Goal: Complete application form: Complete application form

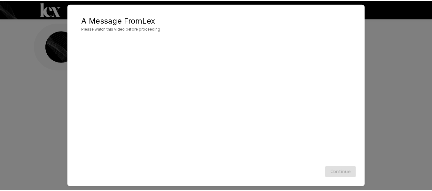
scroll to position [29, 0]
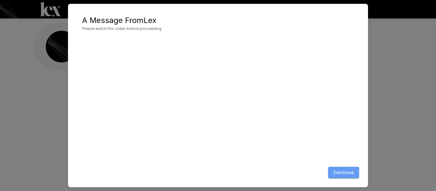
click at [338, 174] on button "Continue" at bounding box center [343, 173] width 31 height 12
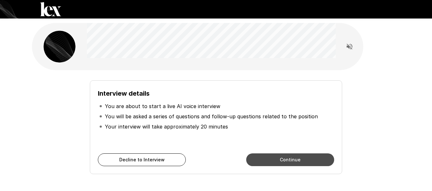
click at [293, 160] on button "Continue" at bounding box center [290, 160] width 88 height 13
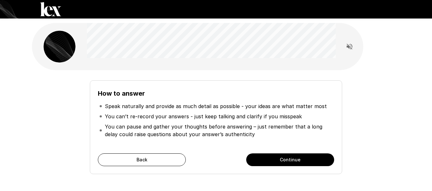
click at [293, 161] on button "Continue" at bounding box center [290, 160] width 88 height 13
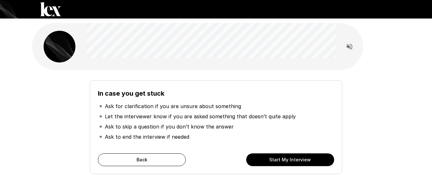
click at [280, 157] on button "Start My Interview" at bounding box center [290, 160] width 88 height 13
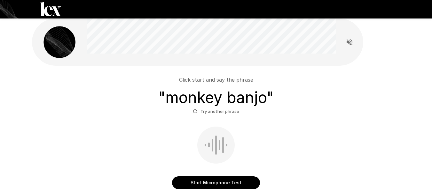
scroll to position [32, 0]
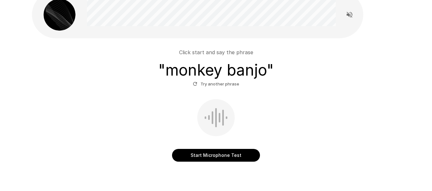
click at [233, 157] on button "Start Microphone Test" at bounding box center [216, 155] width 88 height 13
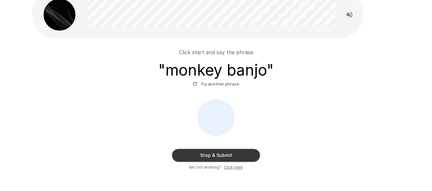
click at [233, 156] on button "Stop & Submit" at bounding box center [216, 155] width 88 height 13
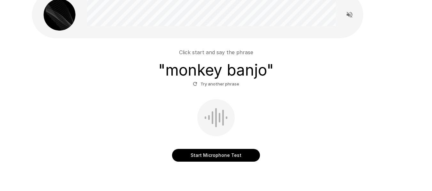
scroll to position [32, 0]
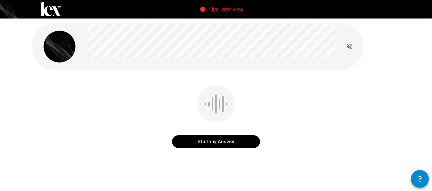
click at [234, 144] on button "Start my Answer" at bounding box center [216, 141] width 88 height 13
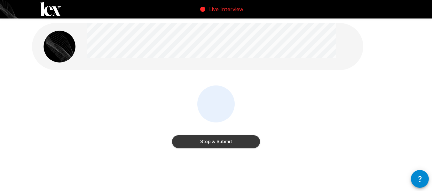
click at [234, 144] on button "Stop & Submit" at bounding box center [216, 141] width 88 height 13
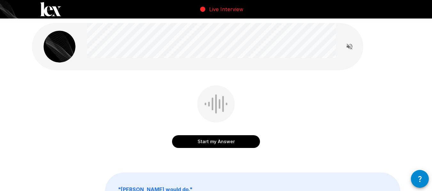
click at [207, 143] on button "Start my Answer" at bounding box center [216, 141] width 88 height 13
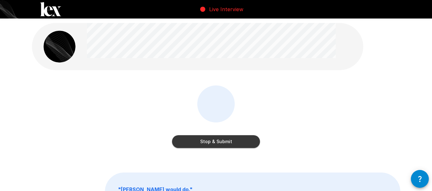
click at [240, 140] on button "Stop & Submit" at bounding box center [216, 141] width 88 height 13
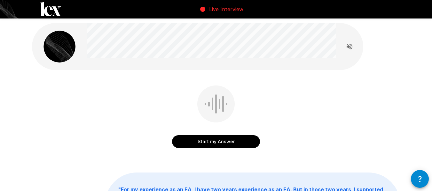
click at [241, 138] on button "Start my Answer" at bounding box center [216, 141] width 88 height 13
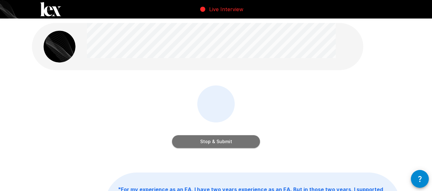
click at [241, 138] on button "Stop & Submit" at bounding box center [216, 141] width 88 height 13
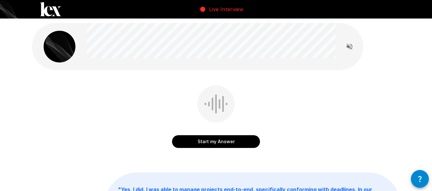
click at [243, 143] on button "Start my Answer" at bounding box center [216, 141] width 88 height 13
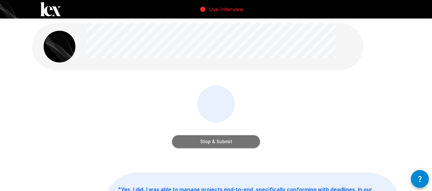
click at [243, 144] on button "Stop & Submit" at bounding box center [216, 141] width 88 height 13
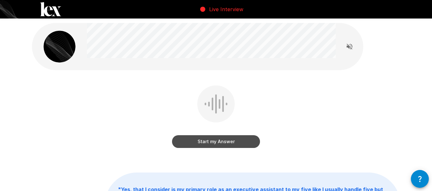
click at [244, 144] on button "Start my Answer" at bounding box center [216, 141] width 88 height 13
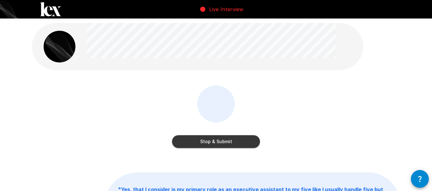
click at [245, 142] on button "Stop & Submit" at bounding box center [216, 141] width 88 height 13
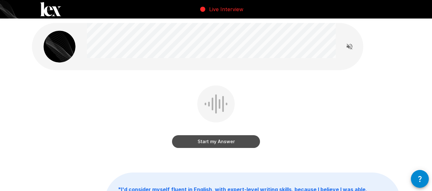
click at [222, 138] on button "Start my Answer" at bounding box center [216, 141] width 88 height 13
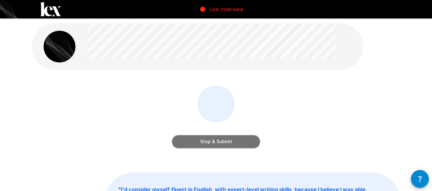
click at [224, 137] on button "Stop & Submit" at bounding box center [216, 141] width 88 height 13
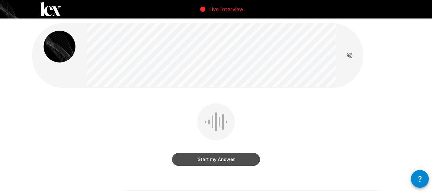
click at [230, 160] on button "Start my Answer" at bounding box center [216, 159] width 88 height 13
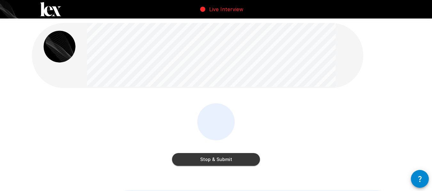
click at [230, 160] on button "Stop & Submit" at bounding box center [216, 159] width 88 height 13
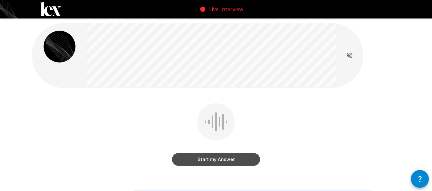
click at [202, 157] on button "Start my Answer" at bounding box center [216, 159] width 88 height 13
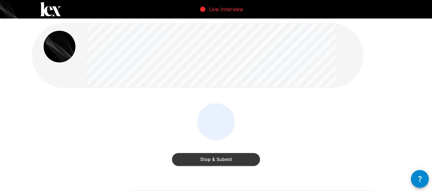
click at [203, 159] on button "Stop & Submit" at bounding box center [216, 159] width 88 height 13
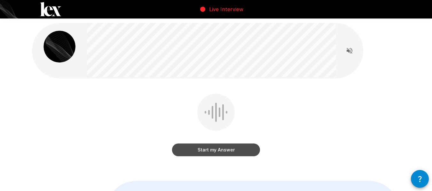
click at [188, 153] on button "Start my Answer" at bounding box center [216, 150] width 88 height 13
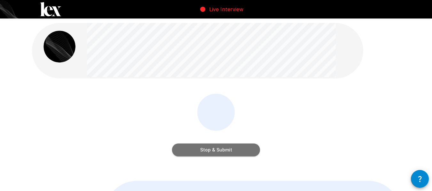
click at [199, 149] on button "Stop & Submit" at bounding box center [216, 150] width 88 height 13
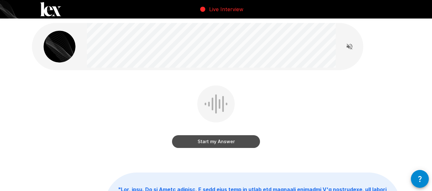
click at [236, 142] on button "Start my Answer" at bounding box center [216, 141] width 88 height 13
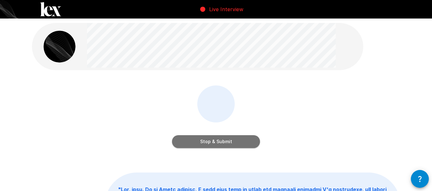
click at [237, 141] on button "Stop & Submit" at bounding box center [216, 141] width 88 height 13
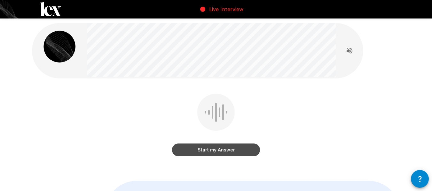
click at [206, 153] on button "Start my Answer" at bounding box center [216, 150] width 88 height 13
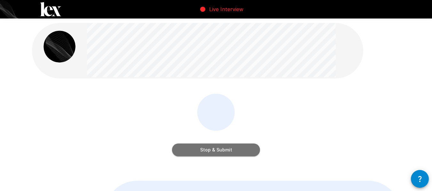
click at [216, 154] on button "Stop & Submit" at bounding box center [216, 150] width 88 height 13
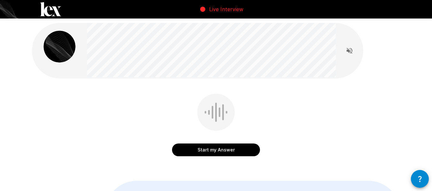
click at [219, 148] on button "Start my Answer" at bounding box center [216, 150] width 88 height 13
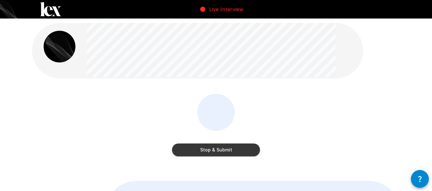
click at [220, 147] on button "Stop & Submit" at bounding box center [216, 150] width 88 height 13
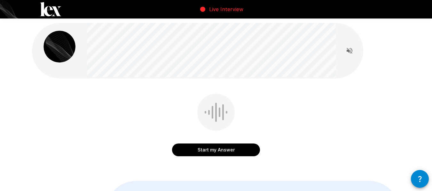
click at [224, 146] on button "Start my Answer" at bounding box center [216, 150] width 88 height 13
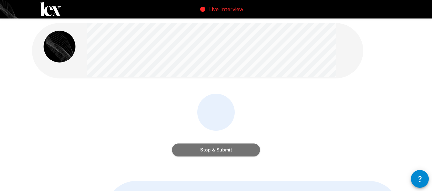
click at [225, 148] on button "Stop & Submit" at bounding box center [216, 150] width 88 height 13
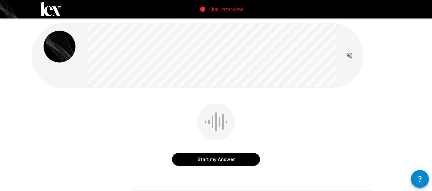
click at [235, 160] on button "Start my Answer" at bounding box center [216, 159] width 88 height 13
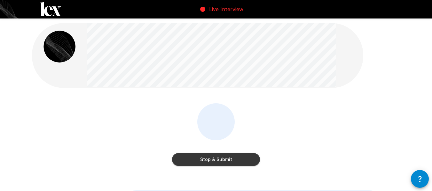
click at [235, 161] on button "Stop & Submit" at bounding box center [216, 159] width 88 height 13
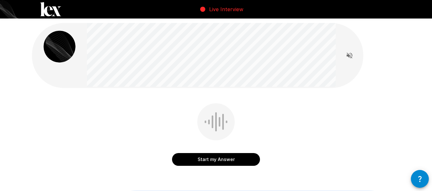
click at [237, 160] on button "Start my Answer" at bounding box center [216, 159] width 88 height 13
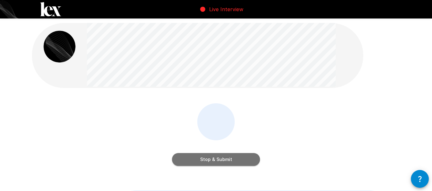
click at [245, 162] on button "Stop & Submit" at bounding box center [216, 159] width 88 height 13
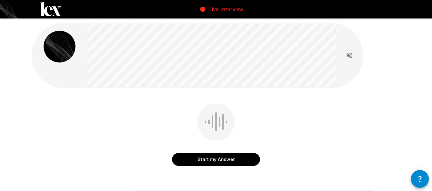
click at [244, 161] on button "Start my Answer" at bounding box center [216, 159] width 88 height 13
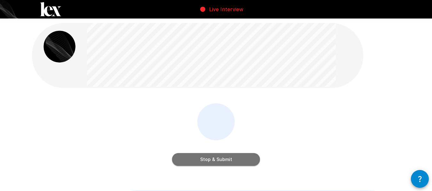
click at [247, 159] on button "Stop & Submit" at bounding box center [216, 159] width 88 height 13
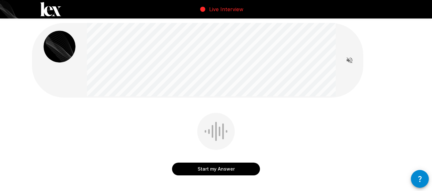
click at [172, 191] on div "Start my Answer " "" at bounding box center [215, 188] width 383 height 377
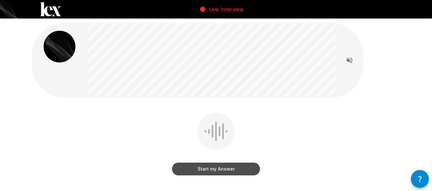
click at [244, 166] on button "Start my Answer" at bounding box center [216, 169] width 88 height 13
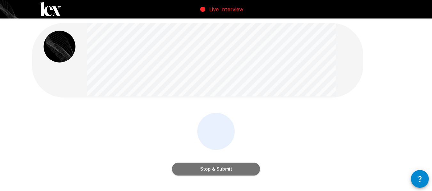
click at [243, 168] on button "Stop & Submit" at bounding box center [216, 169] width 88 height 13
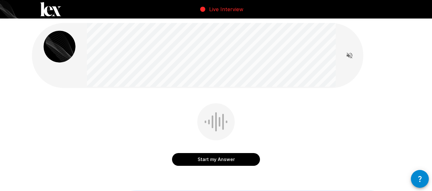
click at [224, 158] on button "Start my Answer" at bounding box center [216, 159] width 88 height 13
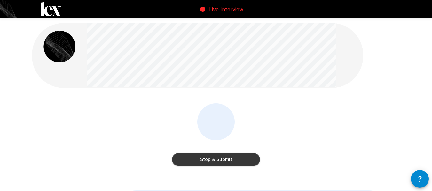
click at [220, 157] on button "Stop & Submit" at bounding box center [216, 159] width 88 height 13
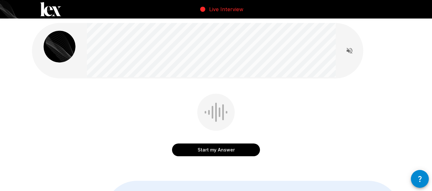
click at [219, 148] on button "Start my Answer" at bounding box center [216, 150] width 88 height 13
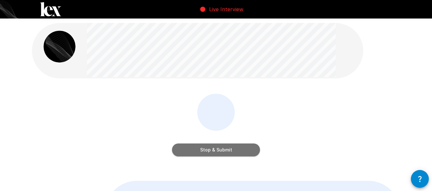
click at [218, 148] on button "Stop & Submit" at bounding box center [216, 150] width 88 height 13
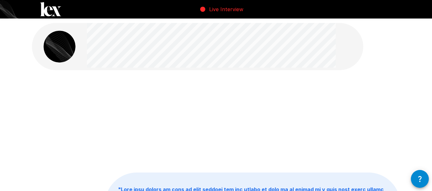
click at [218, 149] on div at bounding box center [216, 122] width 368 height 72
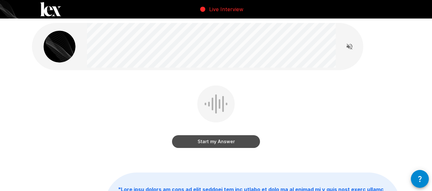
click at [208, 141] on button "Start my Answer" at bounding box center [216, 141] width 88 height 13
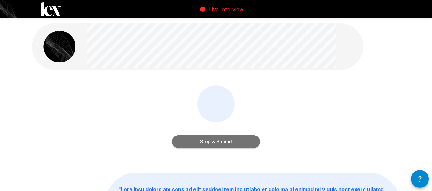
click at [208, 144] on button "Stop & Submit" at bounding box center [216, 141] width 88 height 13
